Goal: Information Seeking & Learning: Check status

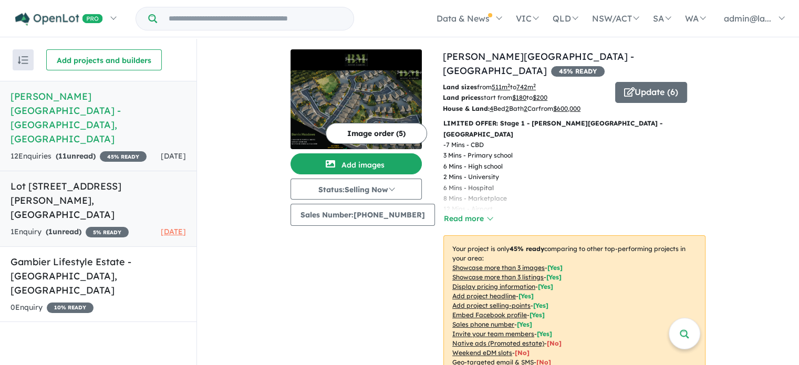
click at [141, 186] on h5 "Lot [STREET_ADDRESS][PERSON_NAME]" at bounding box center [98, 200] width 175 height 43
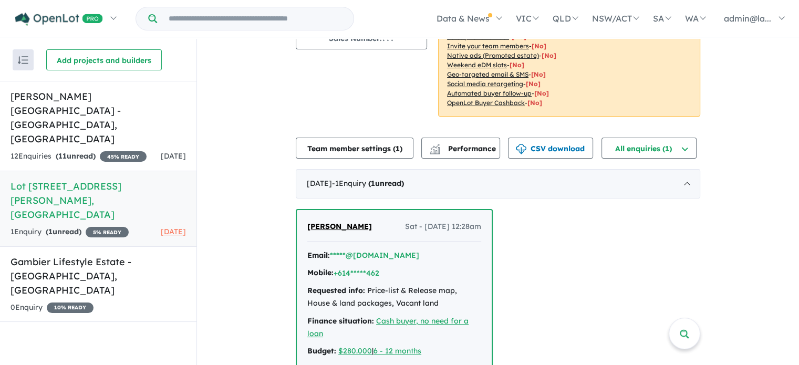
scroll to position [155, 0]
click at [580, 284] on div "[PERSON_NAME] Sat - [DATE] 12:28am Email: *****@[DOMAIN_NAME] Mobile: +614*****…" at bounding box center [498, 308] width 404 height 198
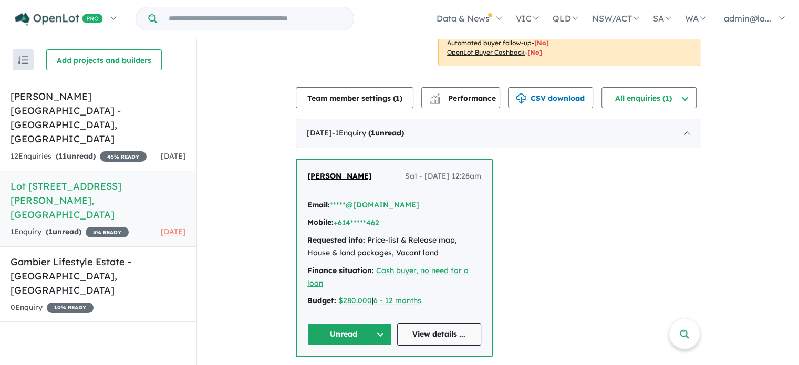
click at [459, 337] on link "View details ..." at bounding box center [439, 334] width 85 height 23
click at [349, 218] on button "+614*****462" at bounding box center [356, 222] width 46 height 11
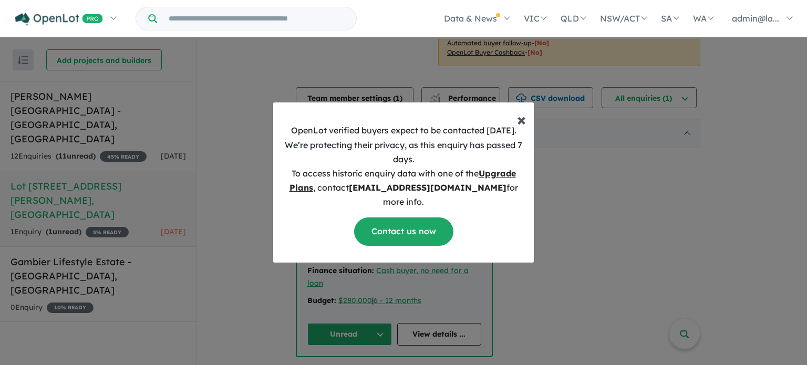
click at [524, 128] on span "×" at bounding box center [521, 119] width 9 height 21
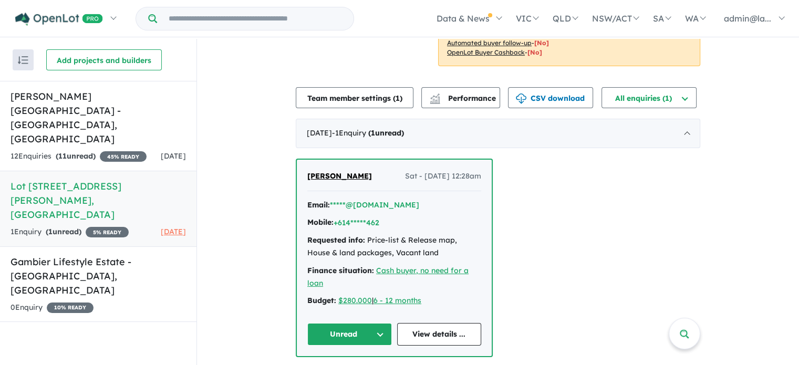
click at [603, 257] on div "[PERSON_NAME] Sat - [DATE] 12:28am Email: *****@[DOMAIN_NAME] Mobile: +614*****…" at bounding box center [498, 258] width 404 height 198
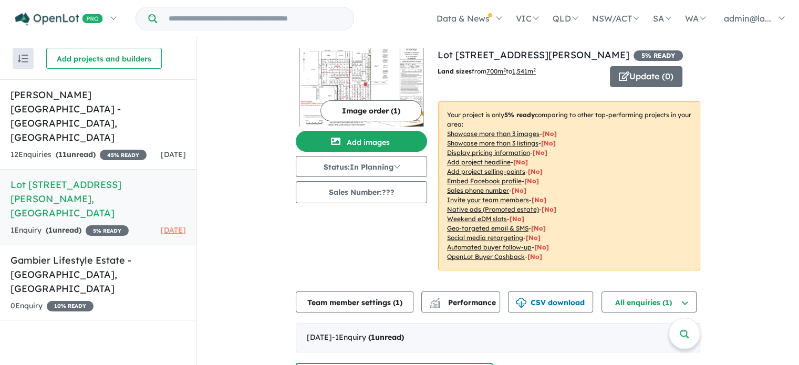
scroll to position [0, 0]
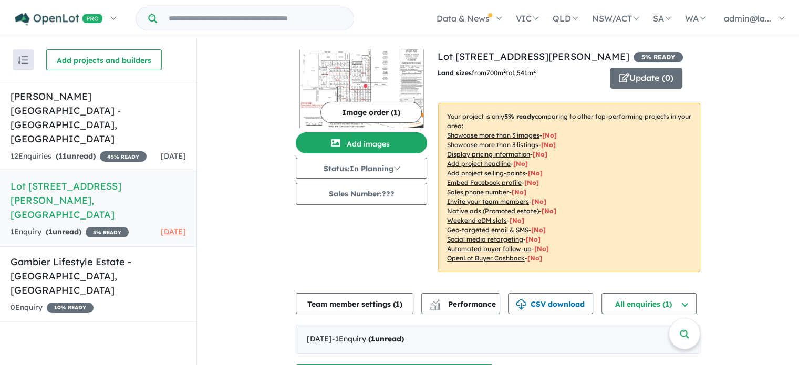
click at [742, 205] on div "View 3 projects in your account Lot [GEOGRAPHIC_DATA][PERSON_NAME] - Tailem Ben…" at bounding box center [498, 306] width 602 height 535
click at [769, 134] on div "View 3 projects in your account Lot [GEOGRAPHIC_DATA][PERSON_NAME] - Tailem Ben…" at bounding box center [498, 306] width 602 height 535
click at [728, 185] on div "View 3 projects in your account Lot [GEOGRAPHIC_DATA][PERSON_NAME] - Tailem Ben…" at bounding box center [498, 306] width 602 height 535
click at [55, 107] on h5 "[PERSON_NAME][GEOGRAPHIC_DATA] - [GEOGRAPHIC_DATA] , [GEOGRAPHIC_DATA]" at bounding box center [98, 117] width 175 height 57
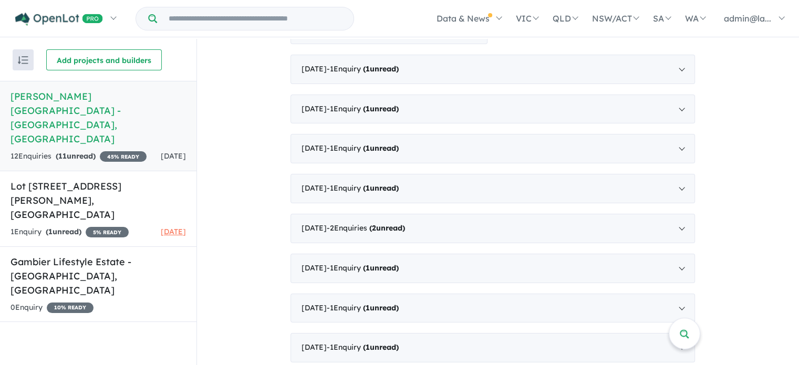
scroll to position [646, 0]
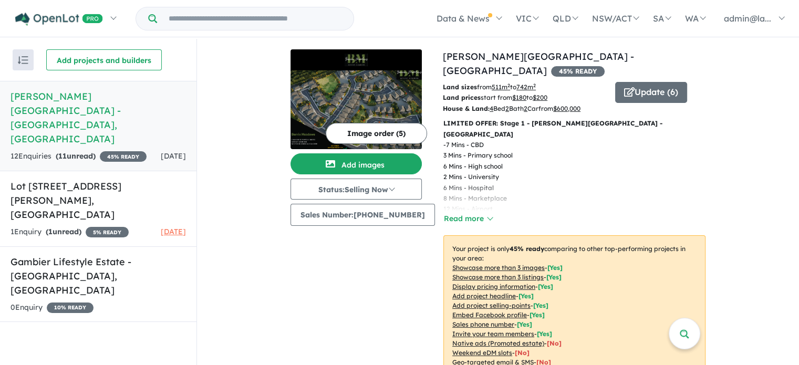
scroll to position [0, 0]
click at [107, 331] on div "Recent enquiries first Most unread enquiries first Most enquiries first By name…" at bounding box center [98, 203] width 196 height 328
click at [407, 327] on div "Image order ( 5 ) Add images Status: Selling Now In Planning Coming Soon Sellin…" at bounding box center [366, 233] width 152 height 368
